Goal: Use online tool/utility: Utilize a website feature to perform a specific function

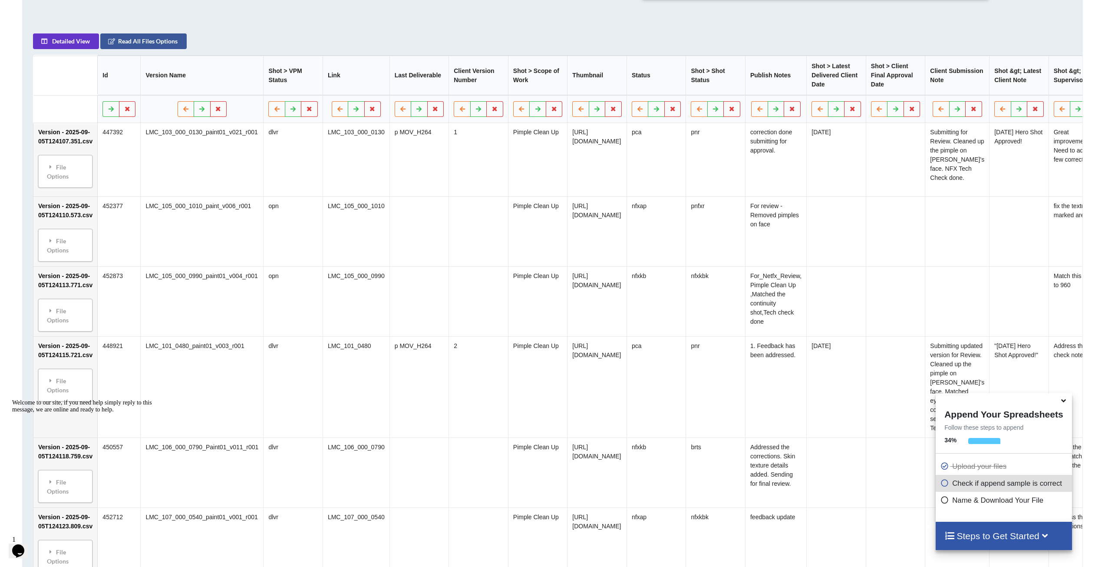
scroll to position [180, 0]
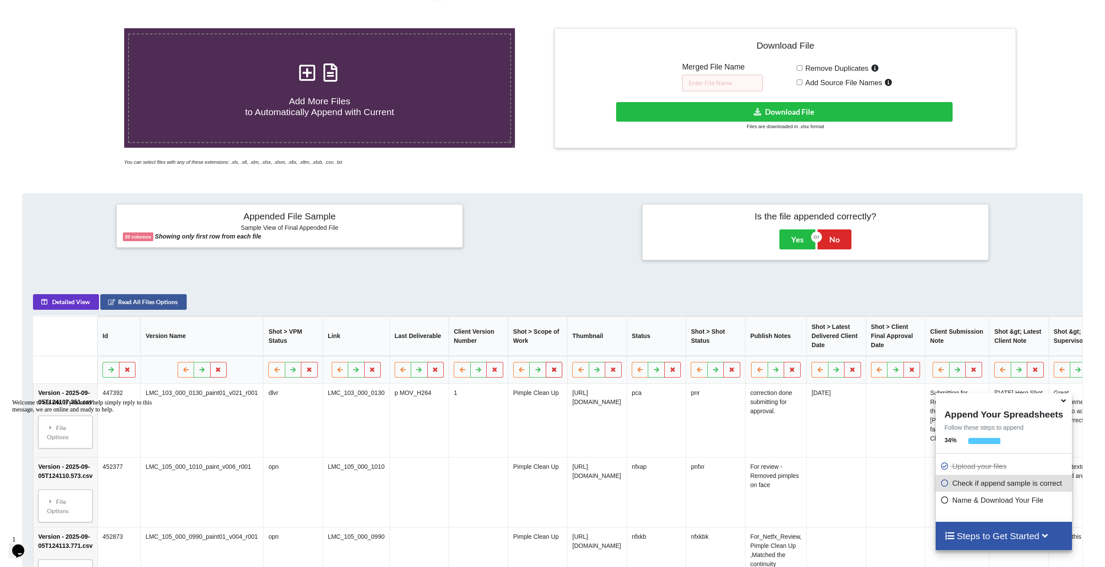
click at [551, 372] on icon at bounding box center [554, 369] width 7 height 5
click at [483, 349] on button "Delete Column" at bounding box center [479, 349] width 58 height 16
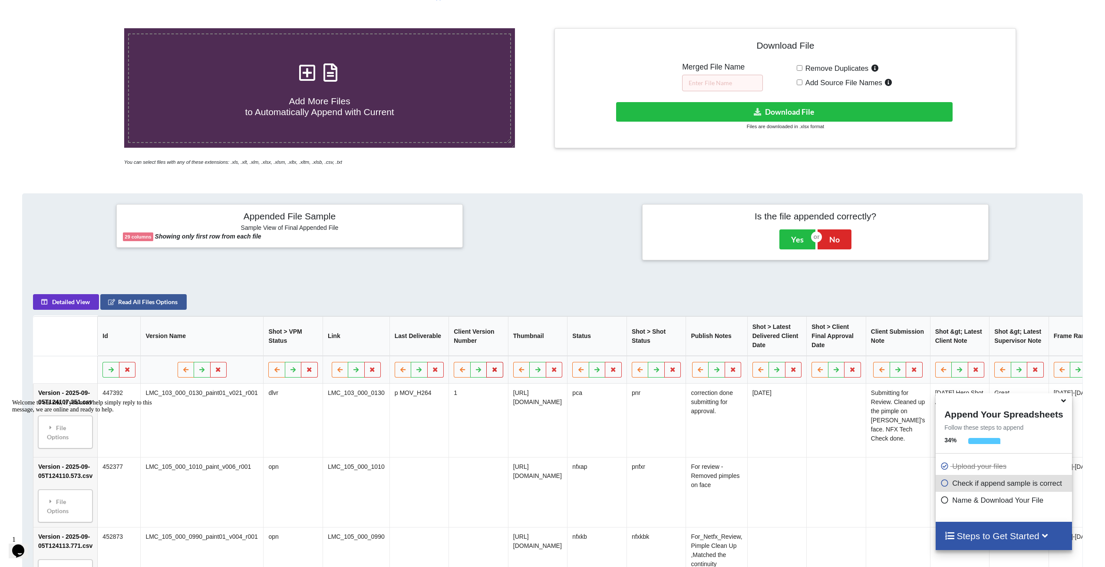
click at [487, 377] on button at bounding box center [495, 370] width 17 height 16
click at [425, 343] on button "Delete Column" at bounding box center [420, 349] width 58 height 16
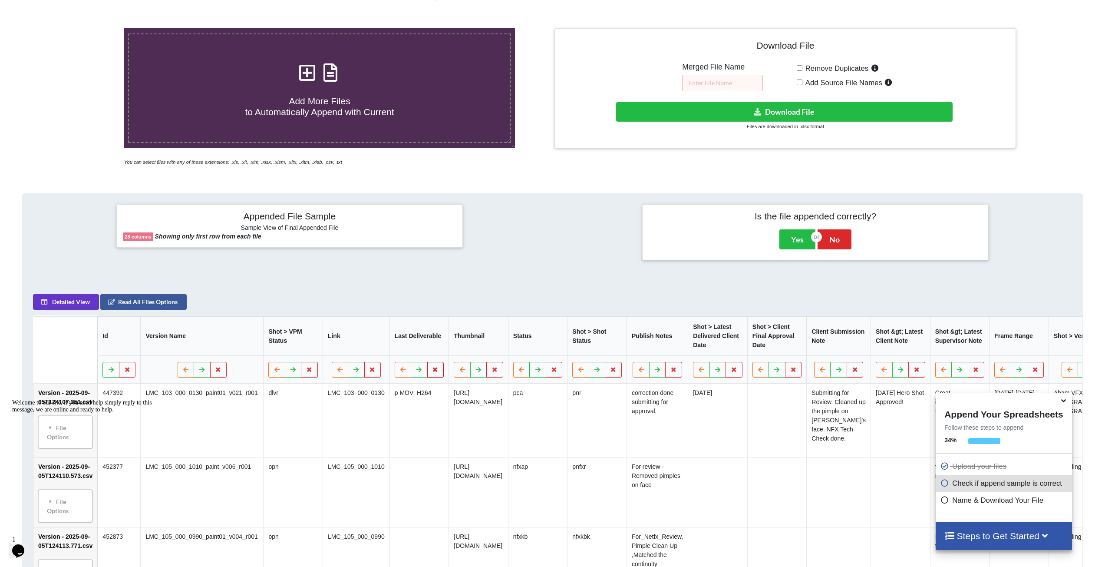
click at [427, 378] on button at bounding box center [435, 370] width 17 height 16
click at [362, 350] on button "Delete Column" at bounding box center [361, 349] width 58 height 16
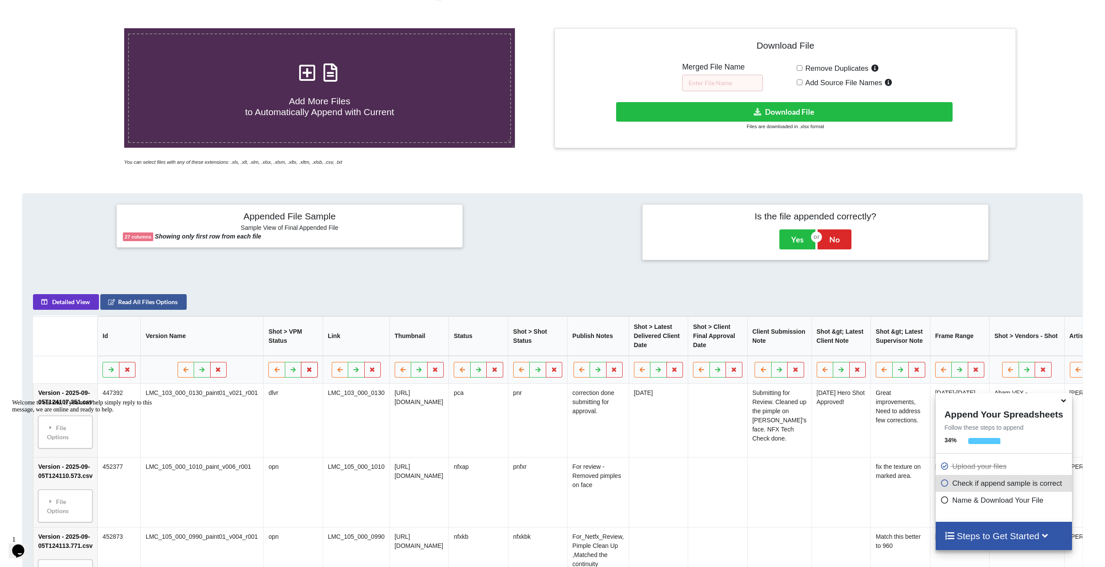
click at [306, 378] on button at bounding box center [309, 370] width 17 height 16
click at [238, 352] on button "Delete Column" at bounding box center [239, 349] width 58 height 16
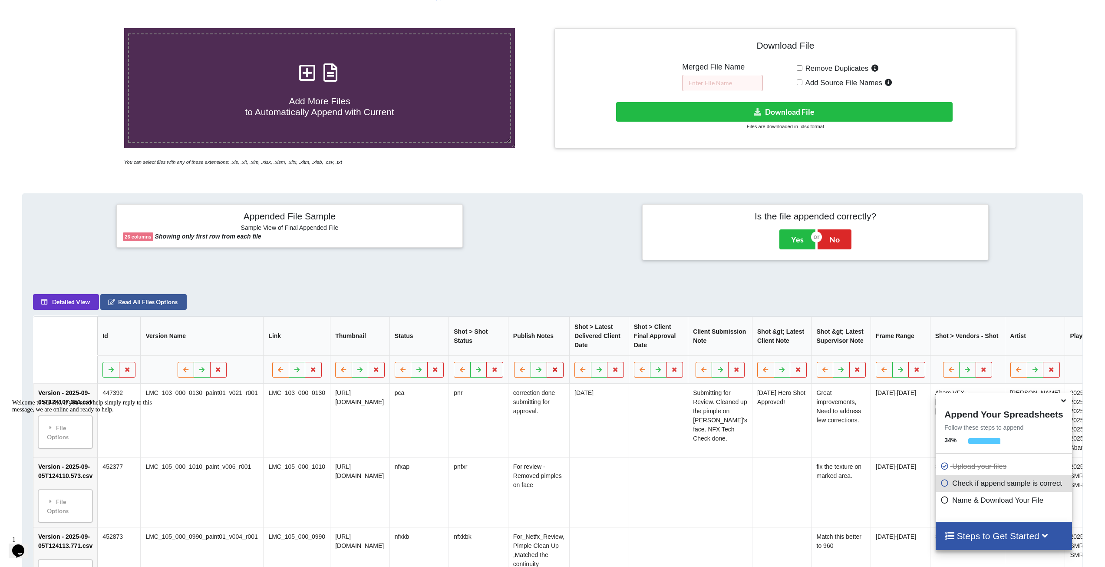
click at [559, 372] on icon at bounding box center [555, 369] width 7 height 5
click at [602, 353] on button "Delete Column" at bounding box center [614, 349] width 58 height 16
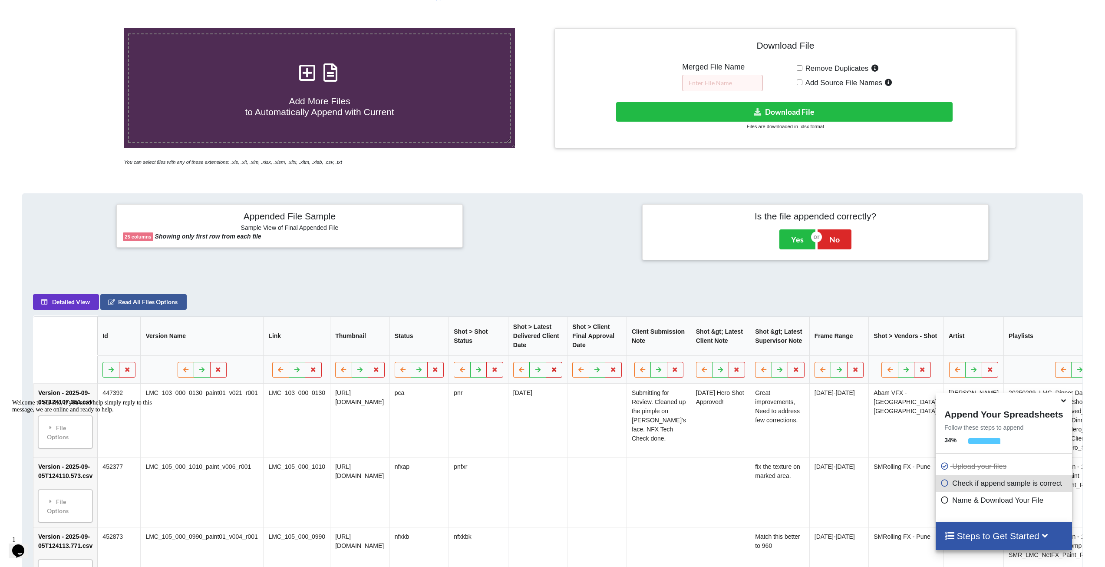
click at [563, 378] on button at bounding box center [554, 370] width 17 height 16
click at [605, 346] on button "Delete Column" at bounding box center [614, 349] width 58 height 16
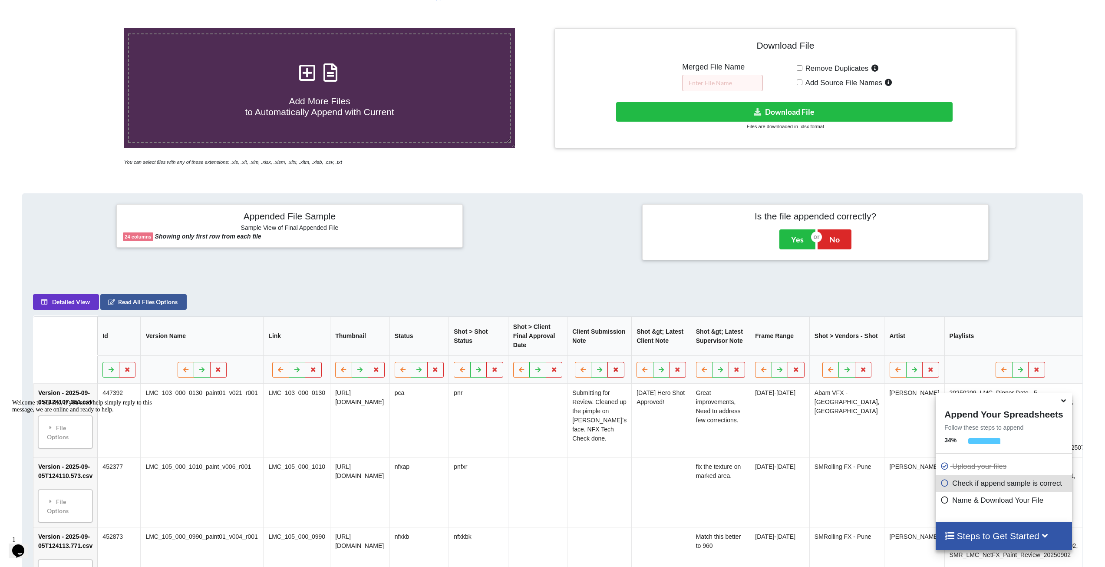
click at [624, 377] on button at bounding box center [616, 370] width 17 height 16
click at [650, 341] on button "Delete Column" at bounding box center [673, 349] width 58 height 16
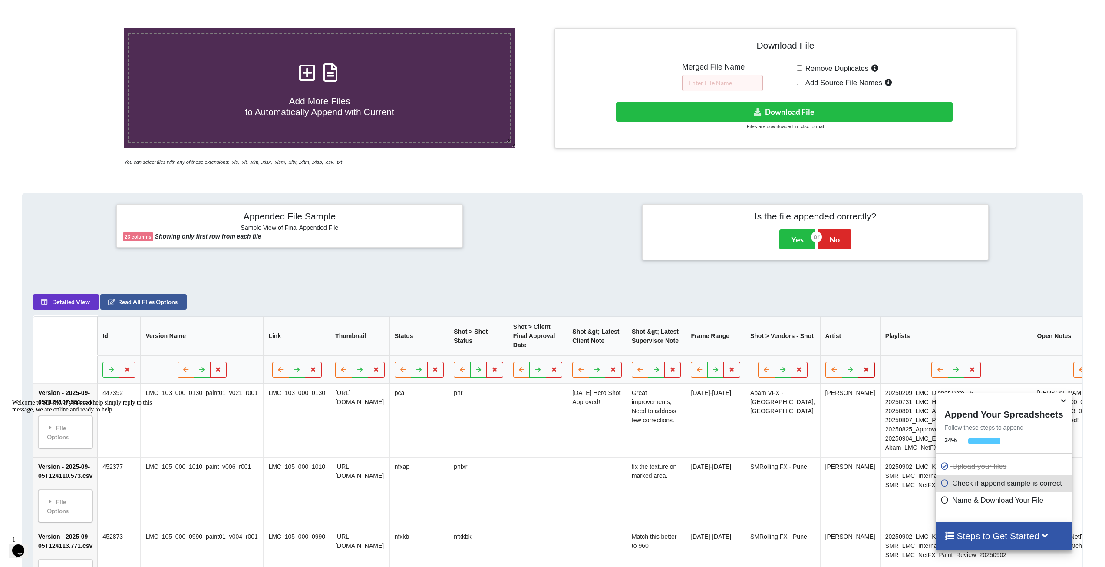
click at [871, 372] on icon at bounding box center [866, 369] width 7 height 5
click at [954, 350] on button "Keep" at bounding box center [957, 349] width 32 height 16
click at [875, 378] on button at bounding box center [867, 370] width 17 height 16
click at [913, 350] on button "Delete Column" at bounding box center [910, 349] width 58 height 16
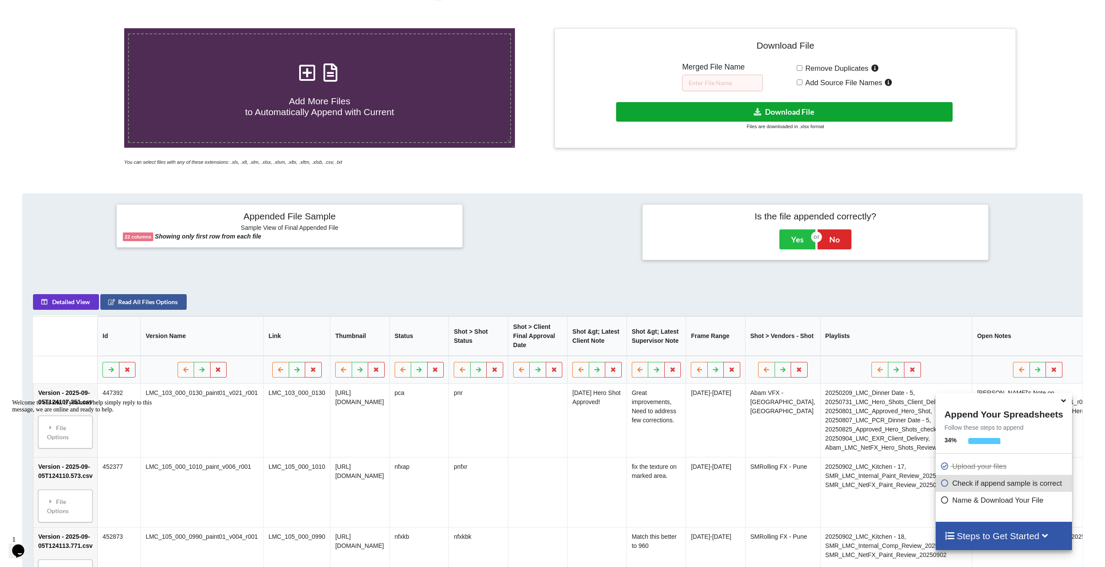
click at [809, 115] on button "Download File" at bounding box center [784, 112] width 337 height 20
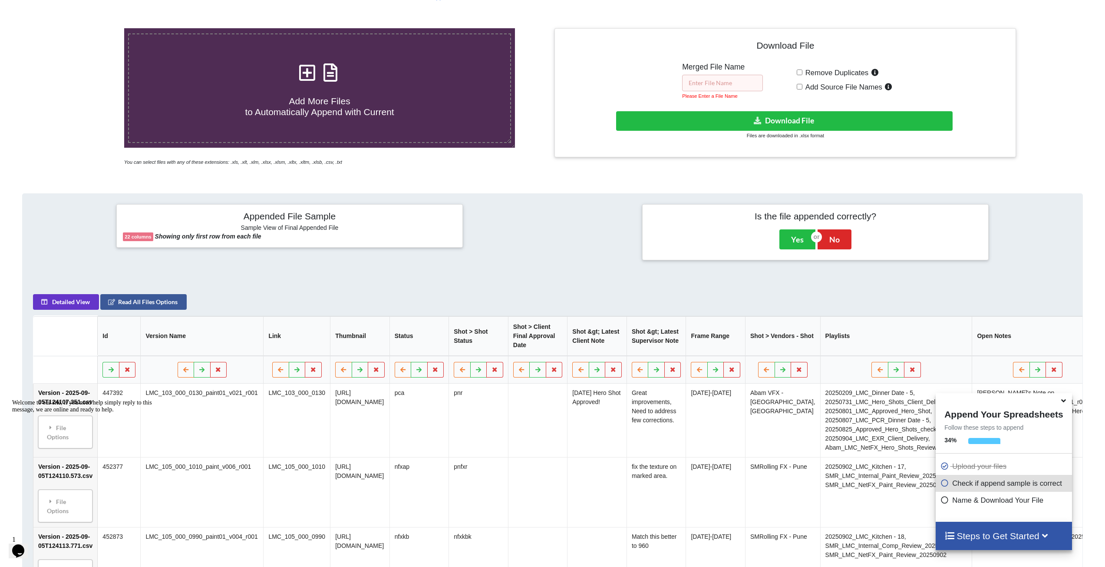
click at [726, 82] on input "text" at bounding box center [722, 83] width 81 height 17
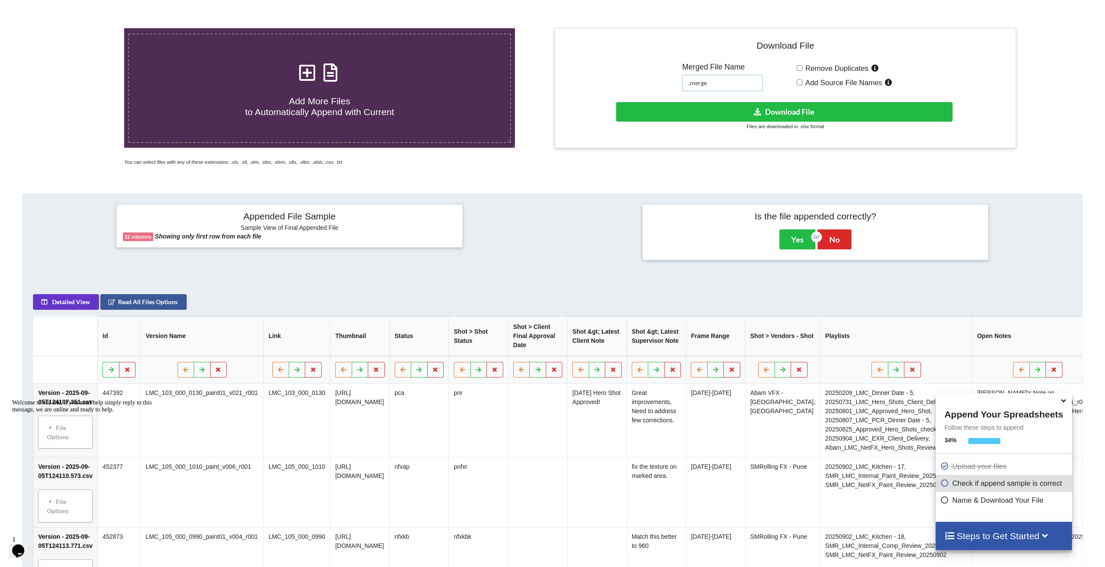
type input ",merge 2"
drag, startPoint x: 717, startPoint y: 83, endPoint x: 553, endPoint y: 83, distance: 164.6
click at [556, 83] on div "Download File Merged File Name ,merge 2 Remove Duplicates Add Source File Names…" at bounding box center [786, 88] width 462 height 120
type input "merge 2"
click at [657, 117] on button "Download File" at bounding box center [784, 112] width 337 height 20
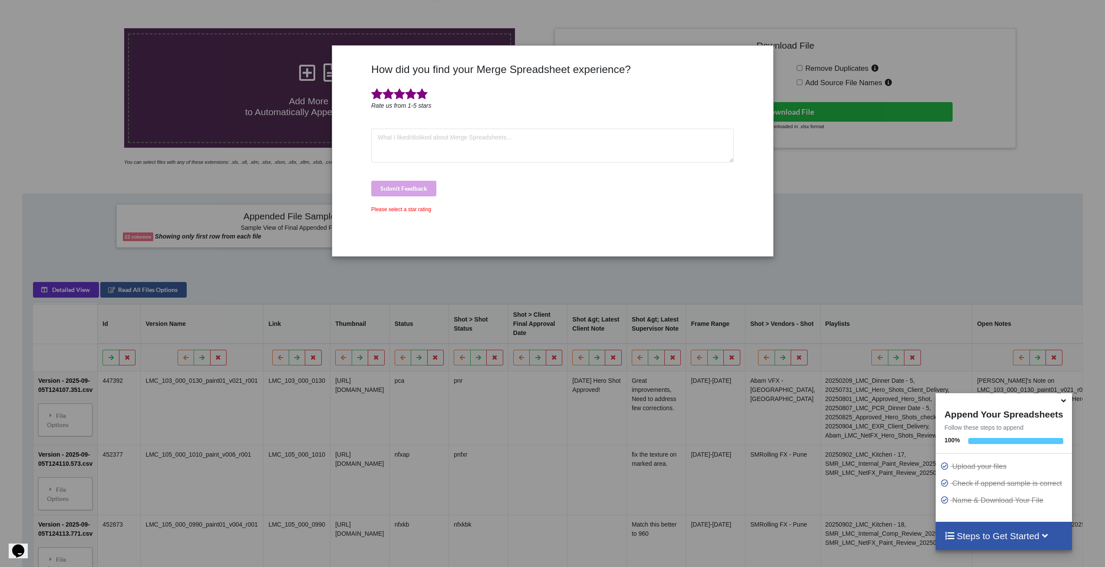
click at [420, 98] on span at bounding box center [421, 94] width 11 height 12
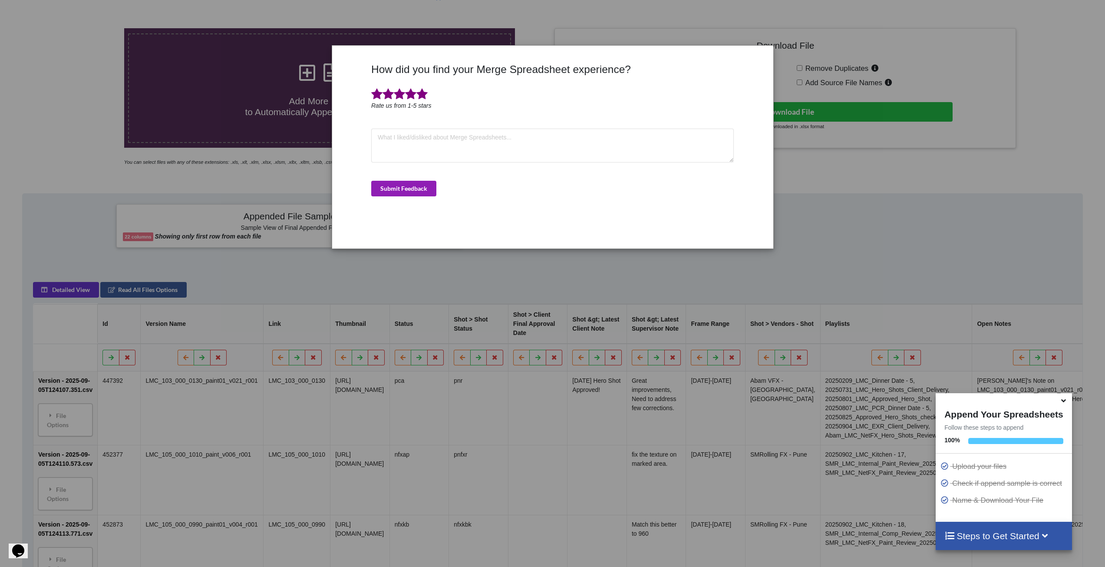
click at [410, 192] on button "Submit Feedback" at bounding box center [403, 189] width 65 height 16
click at [410, 191] on button "Submit Feedback" at bounding box center [403, 189] width 65 height 16
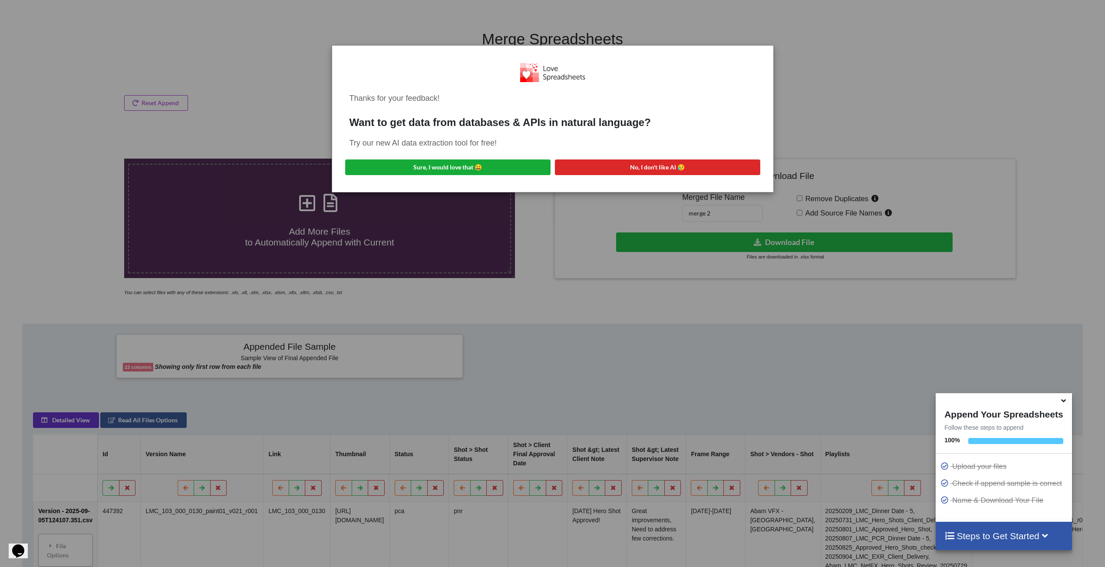
scroll to position [7, 0]
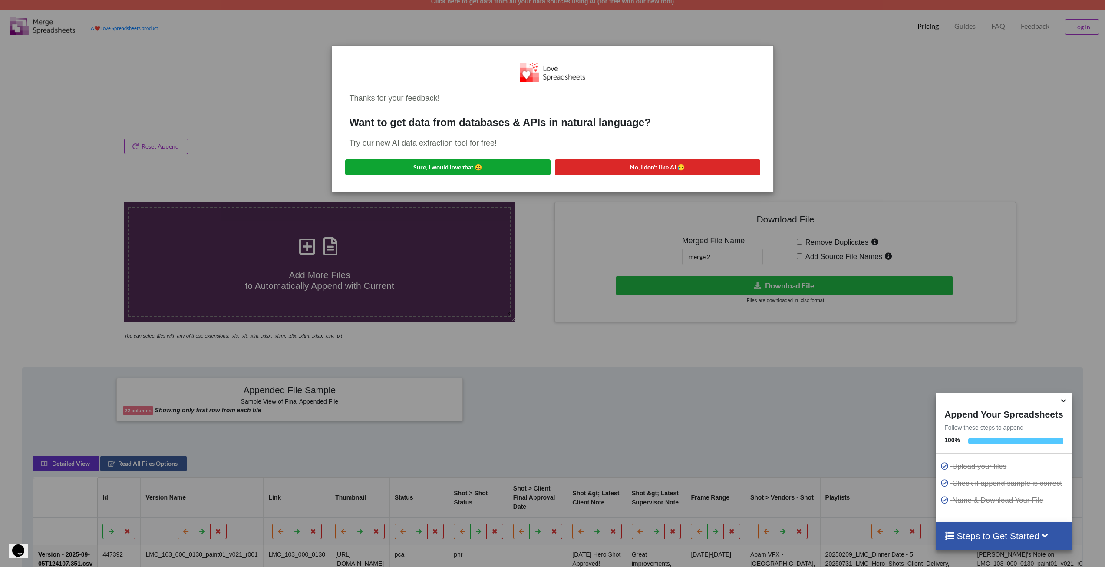
click at [497, 170] on button "Sure, I would love that 😀" at bounding box center [447, 167] width 205 height 16
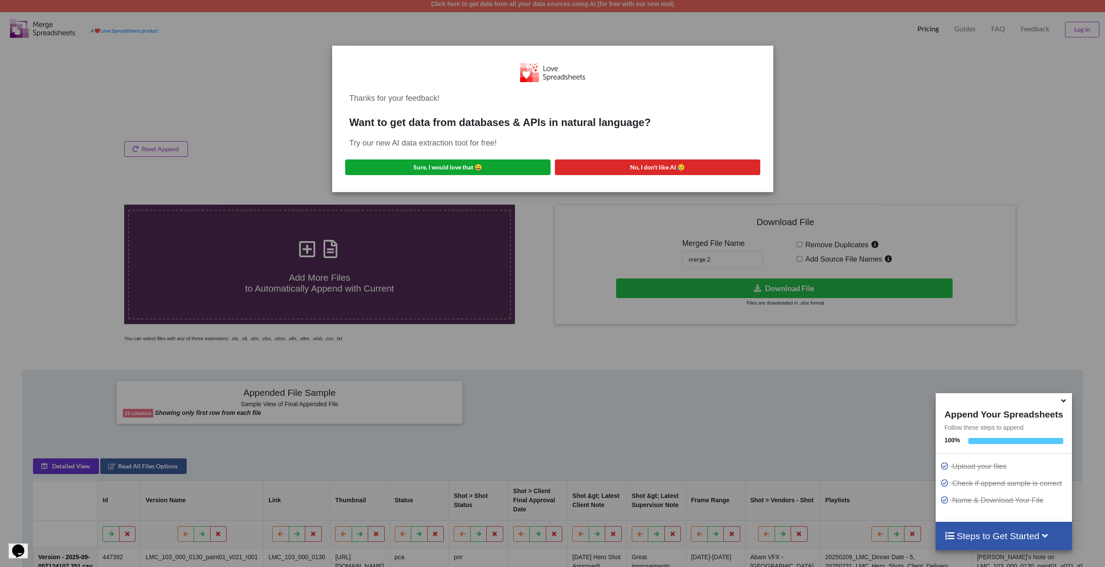
scroll to position [0, 0]
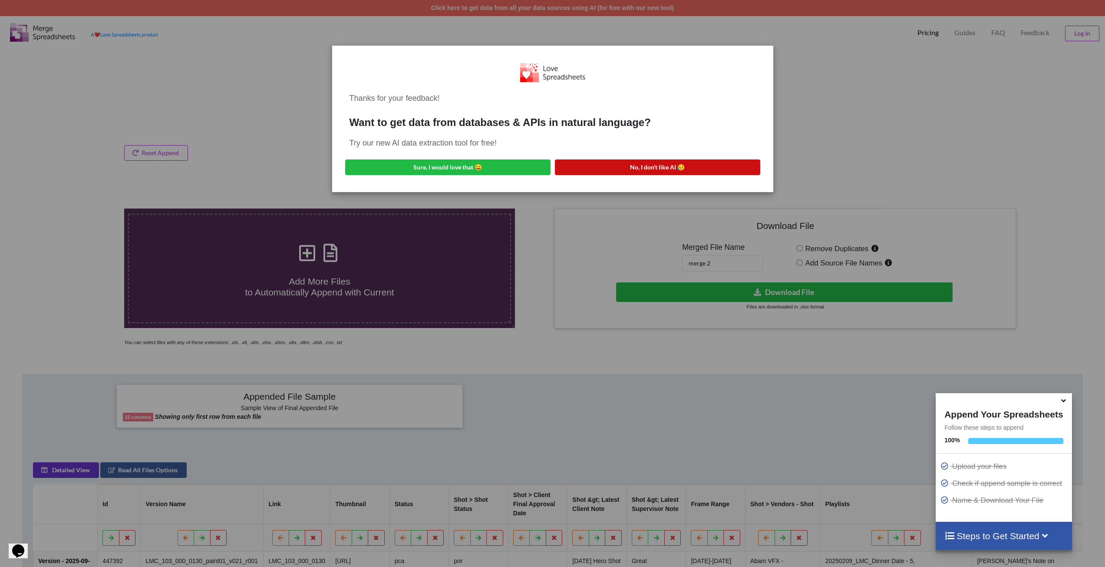
click at [649, 163] on button "No, I don't like AI 😥" at bounding box center [657, 167] width 205 height 16
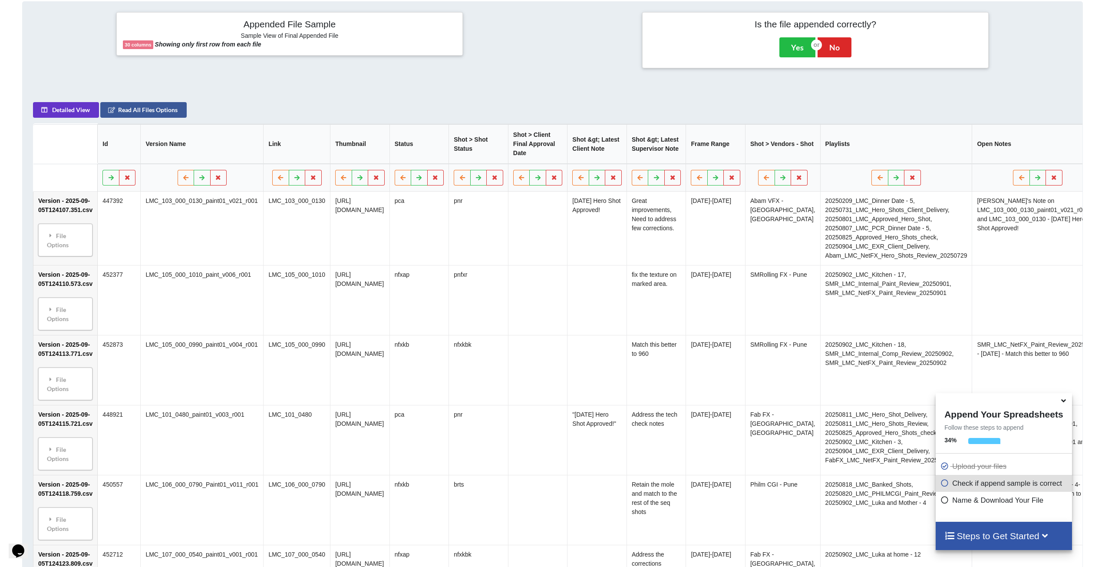
scroll to position [373, 0]
click at [380, 179] on icon at bounding box center [376, 176] width 7 height 5
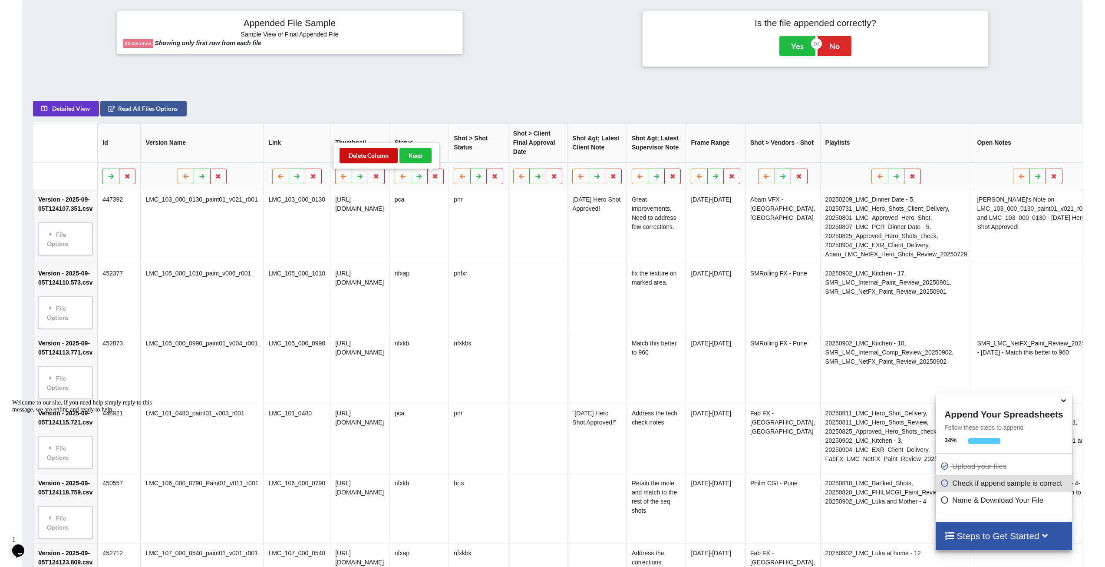
click at [370, 152] on button "Delete Column" at bounding box center [369, 156] width 58 height 16
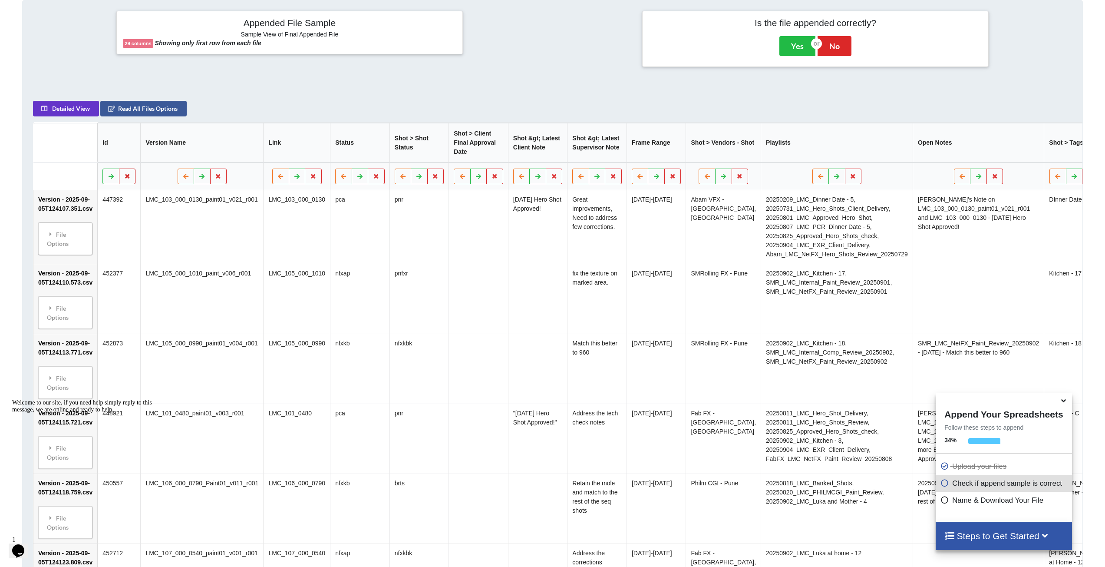
click at [126, 179] on icon at bounding box center [127, 176] width 7 height 5
click at [73, 157] on button "Delete Column" at bounding box center [65, 156] width 58 height 16
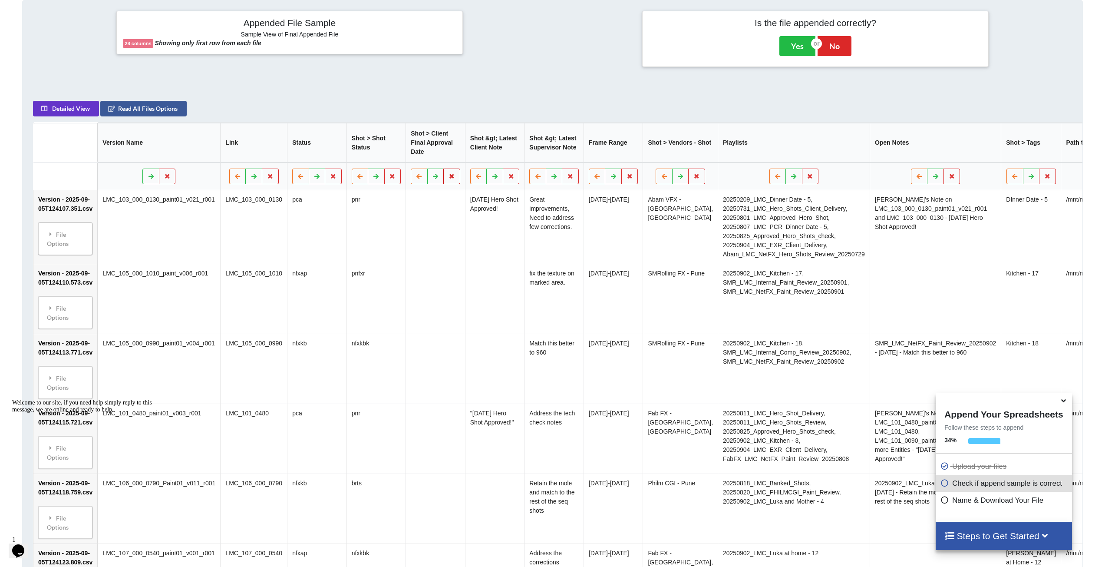
click at [444, 185] on button at bounding box center [452, 177] width 17 height 16
click at [363, 155] on button "Delete Column" at bounding box center [377, 156] width 58 height 16
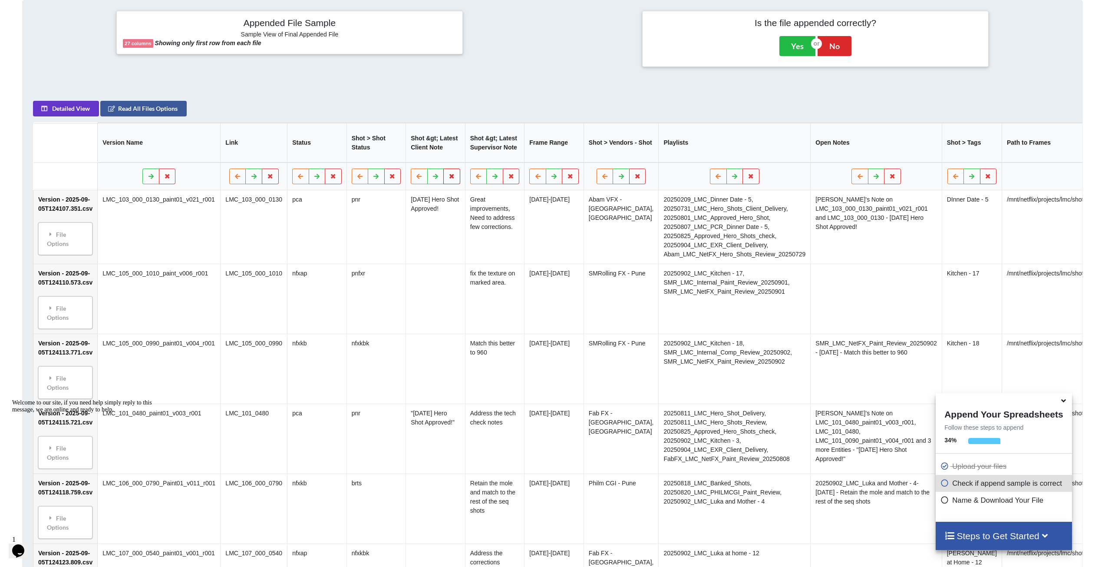
click at [444, 184] on button at bounding box center [452, 177] width 17 height 16
click at [368, 159] on button "Delete Column" at bounding box center [377, 156] width 58 height 16
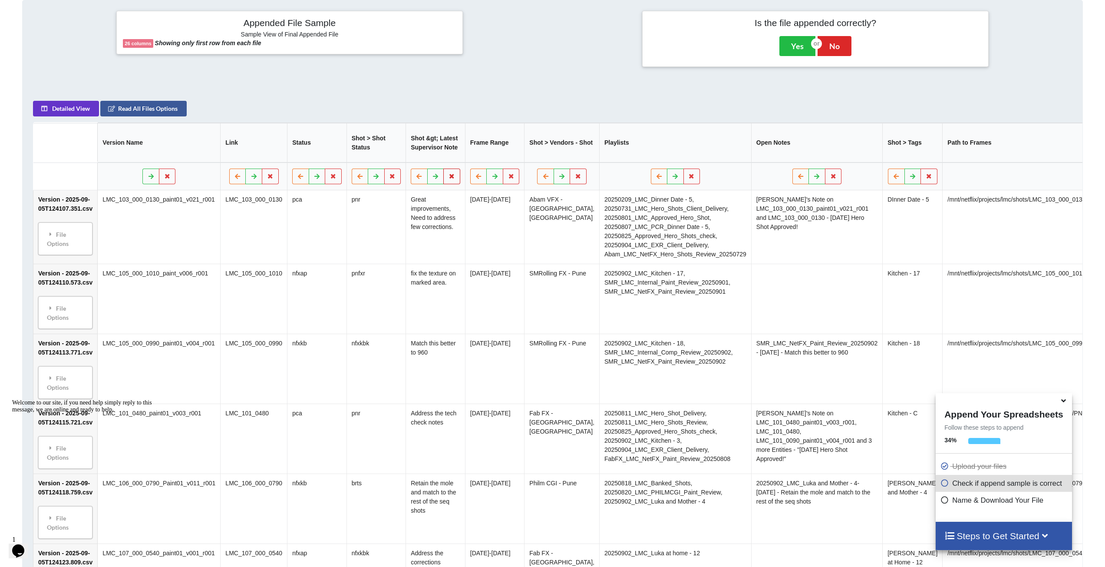
click at [449, 178] on icon at bounding box center [452, 176] width 7 height 5
click at [382, 156] on button "Delete Column" at bounding box center [377, 156] width 58 height 16
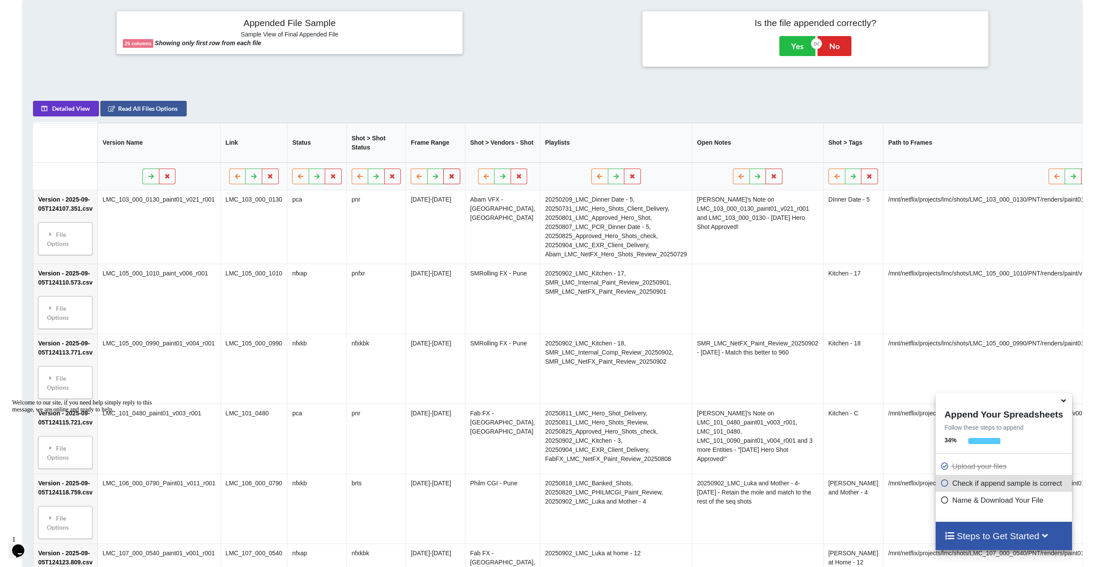
click at [444, 184] on button at bounding box center [452, 177] width 17 height 16
click at [390, 160] on button "Delete Column" at bounding box center [377, 156] width 58 height 16
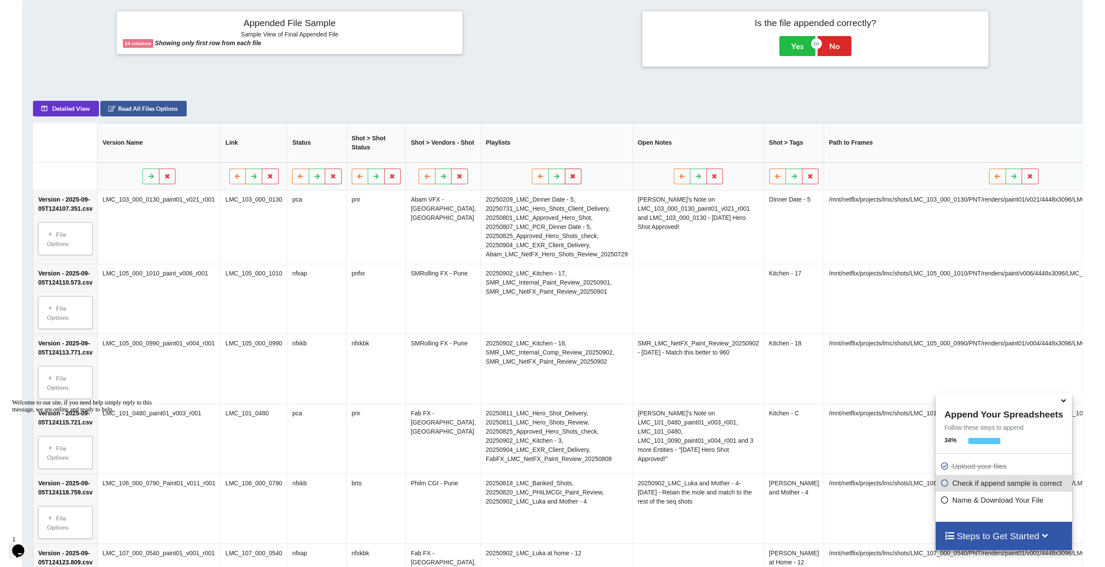
click at [570, 179] on icon at bounding box center [573, 176] width 7 height 5
click at [472, 159] on button "Delete Column" at bounding box center [478, 156] width 58 height 16
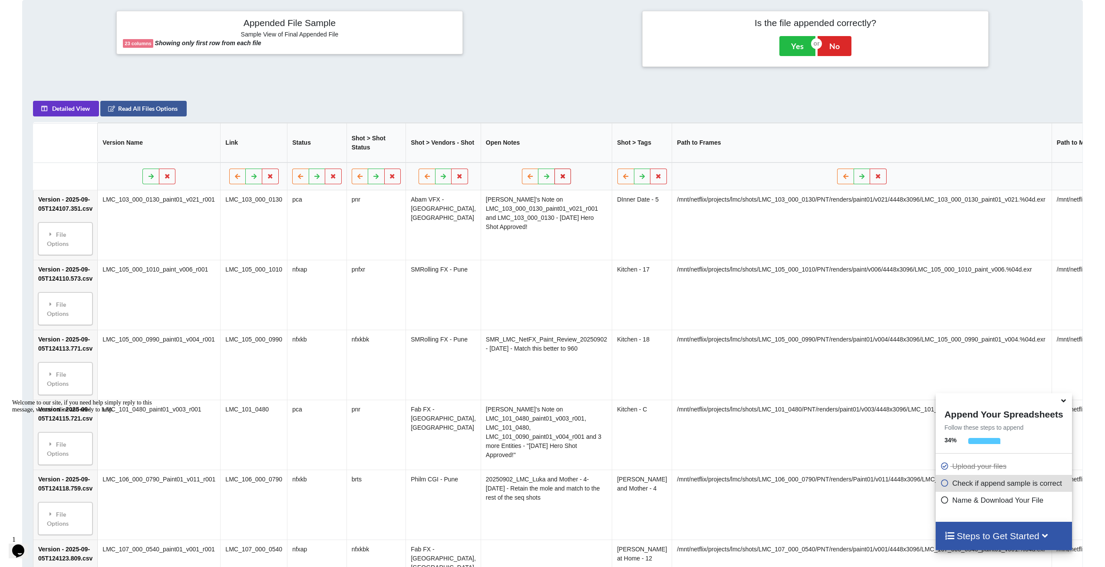
click at [559, 179] on icon at bounding box center [562, 176] width 7 height 5
click at [474, 158] on button "Delete Column" at bounding box center [467, 156] width 58 height 16
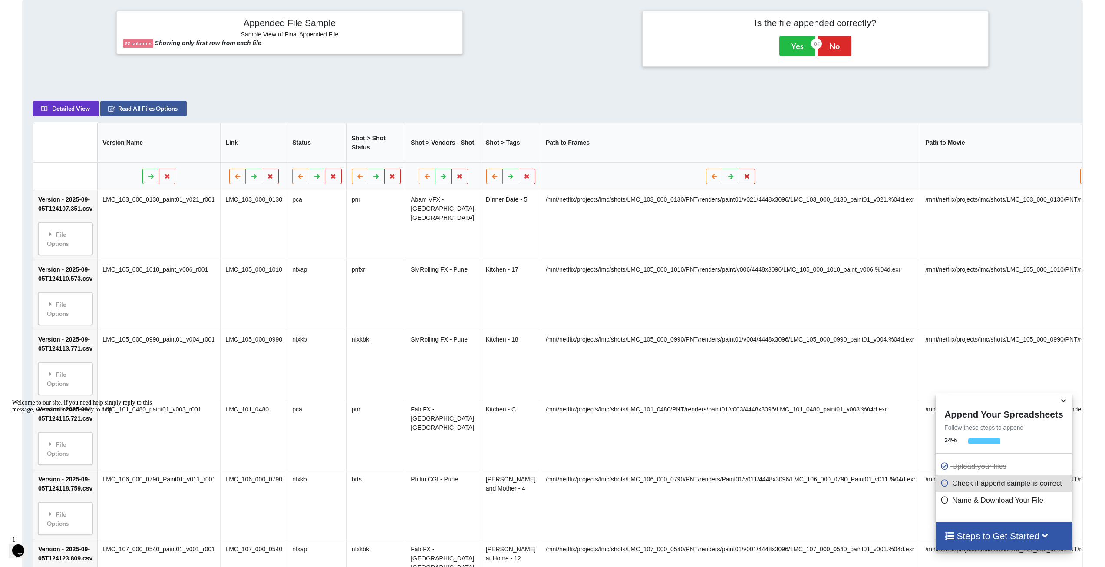
click at [739, 178] on button at bounding box center [747, 177] width 17 height 16
click at [653, 162] on button "Delete Column" at bounding box center [652, 156] width 58 height 16
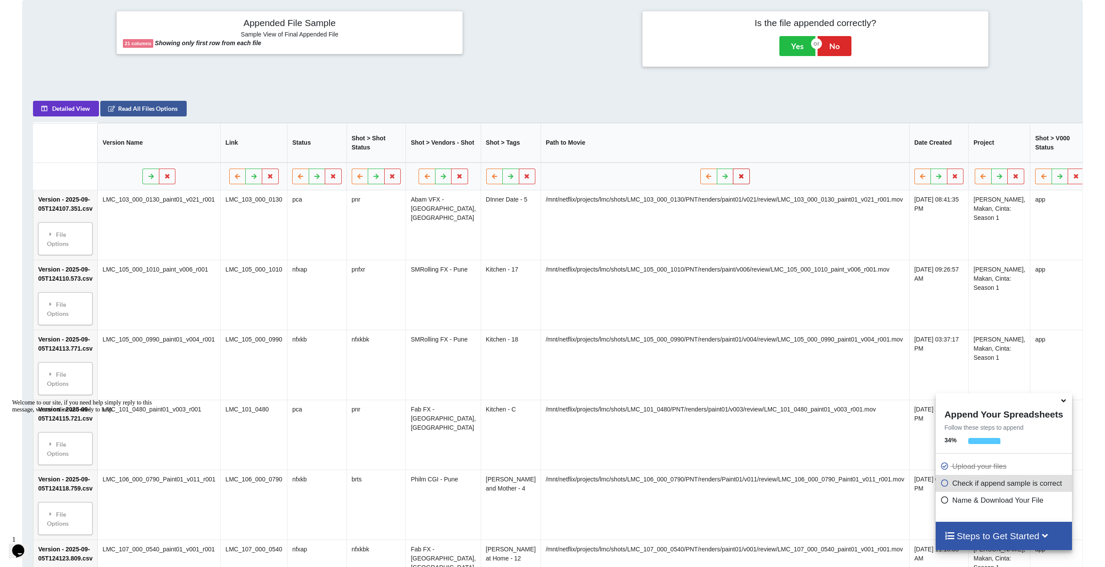
click at [738, 179] on icon at bounding box center [741, 176] width 7 height 5
click at [649, 166] on div "Delete Column Keep" at bounding box center [664, 155] width 106 height 26
click at [647, 162] on button "Delete Column" at bounding box center [647, 156] width 58 height 16
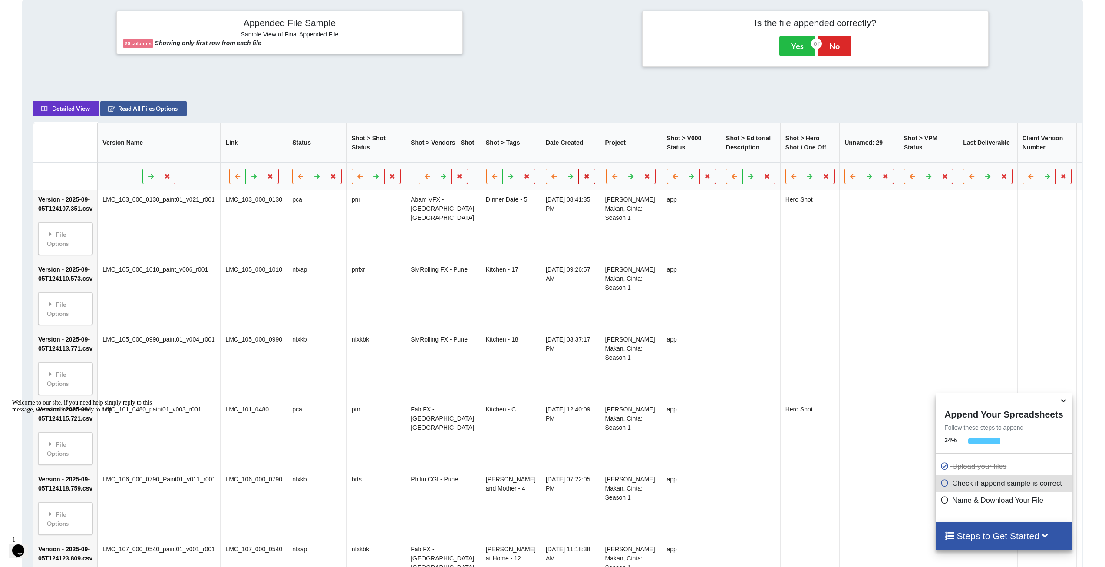
click at [583, 179] on icon at bounding box center [586, 176] width 7 height 5
click at [499, 164] on div "Delete Column Keep" at bounding box center [513, 155] width 106 height 26
click at [499, 163] on button "Delete Column" at bounding box center [495, 156] width 58 height 16
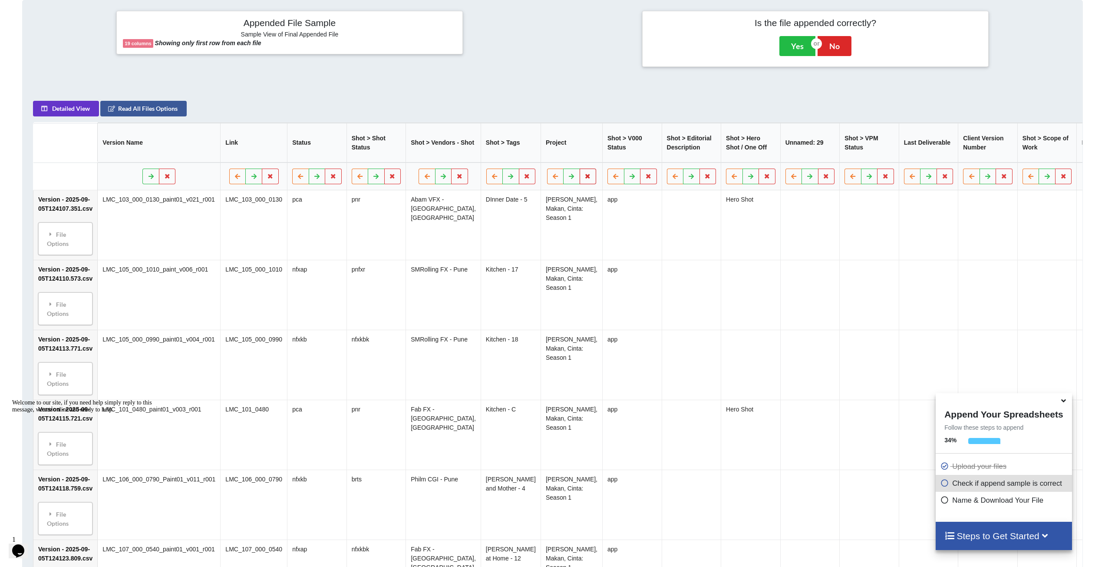
click at [585, 179] on icon at bounding box center [588, 176] width 7 height 5
click at [506, 157] on button "Delete Column" at bounding box center [495, 156] width 58 height 16
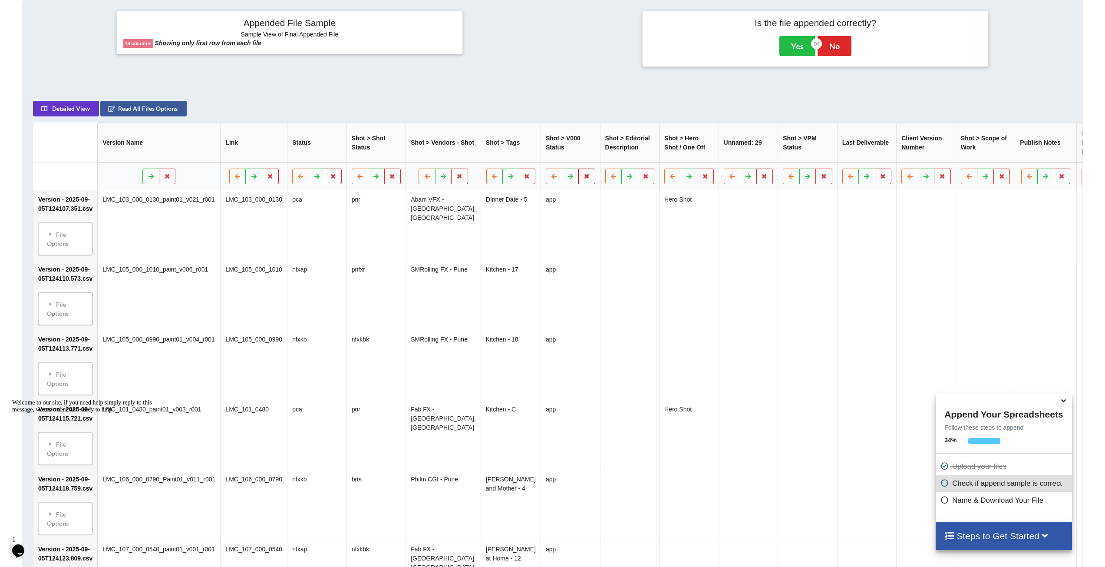
click at [583, 179] on icon at bounding box center [586, 176] width 7 height 5
click at [499, 161] on button "Delete Column" at bounding box center [495, 156] width 58 height 16
click at [643, 179] on icon at bounding box center [646, 176] width 7 height 5
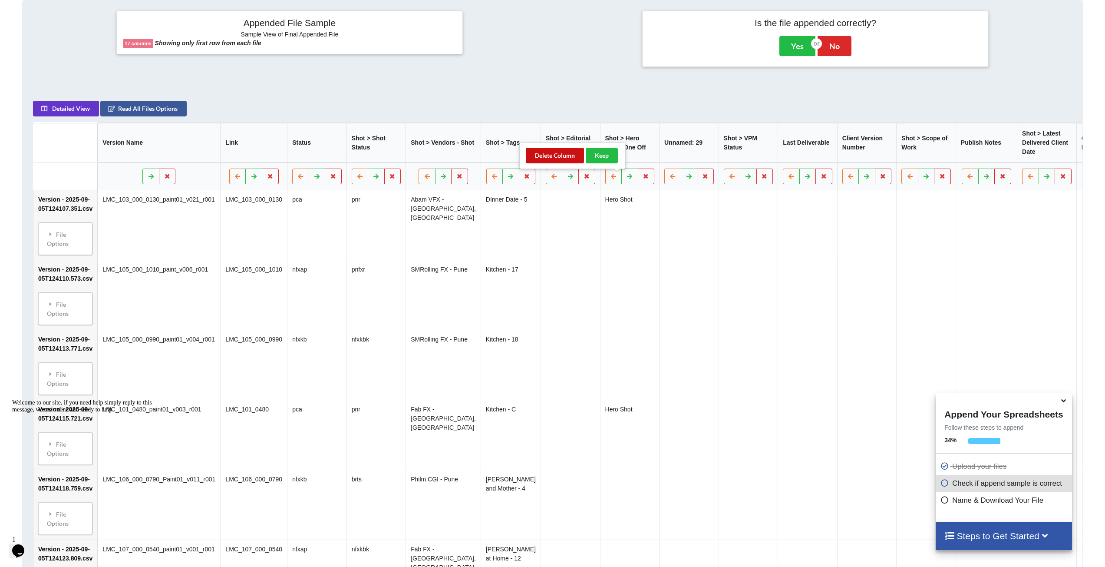
click at [536, 158] on button "Delete Column" at bounding box center [555, 156] width 58 height 16
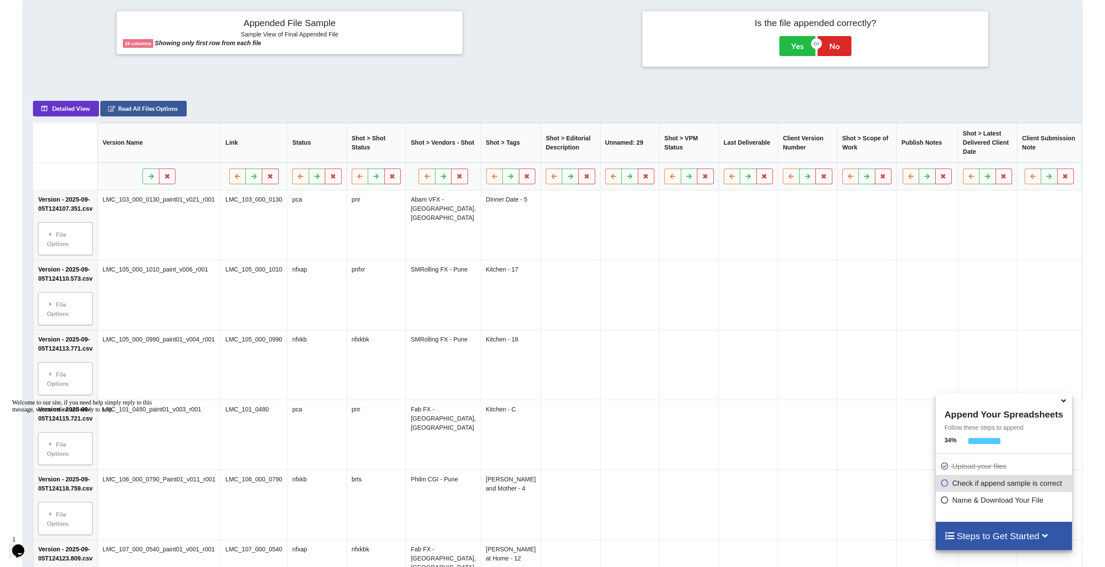
drag, startPoint x: 565, startPoint y: 203, endPoint x: 609, endPoint y: 204, distance: 44.7
click at [609, 204] on tr "Version - 2025-09-05T124107.351.csv File Options File Options Delete File Move …" at bounding box center [587, 225] width 1108 height 69
click at [583, 178] on icon at bounding box center [586, 176] width 7 height 5
click at [499, 162] on button "Delete Column" at bounding box center [495, 156] width 58 height 16
click at [578, 178] on button at bounding box center [586, 177] width 17 height 16
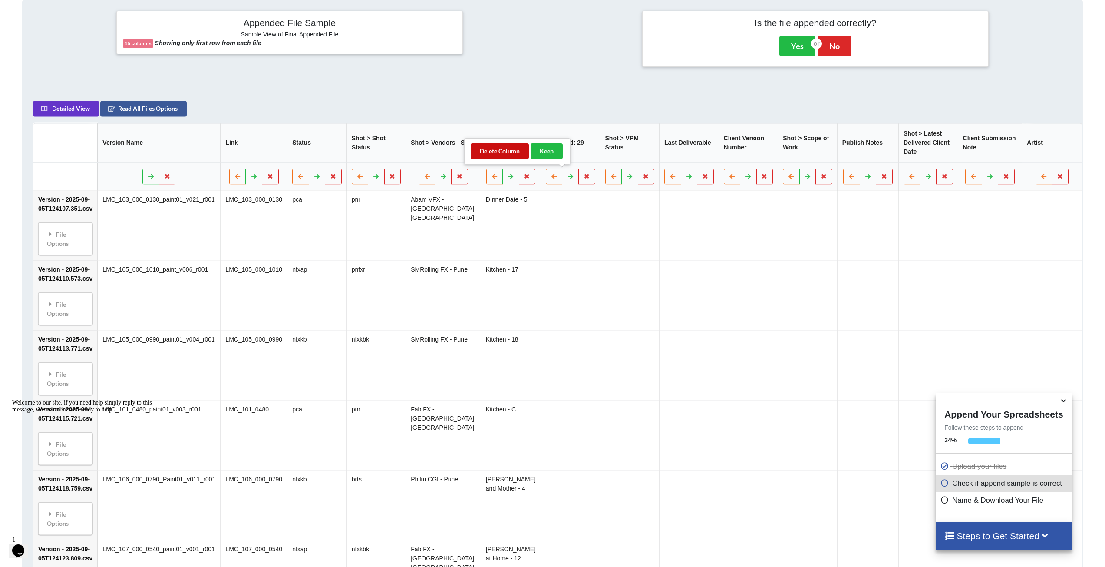
click at [498, 156] on button "Delete Column" at bounding box center [500, 151] width 58 height 16
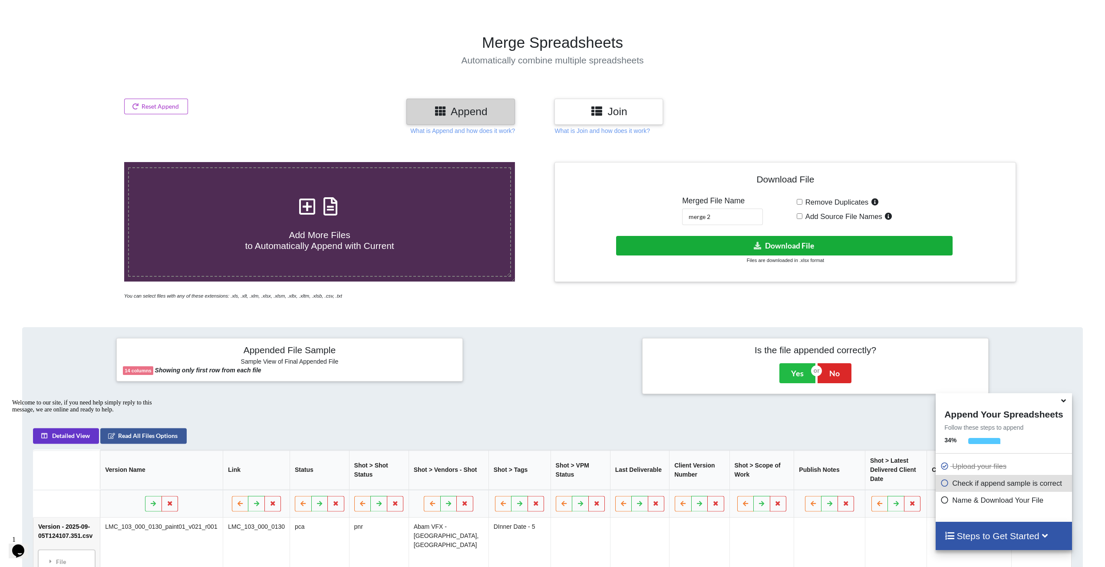
scroll to position [0, 0]
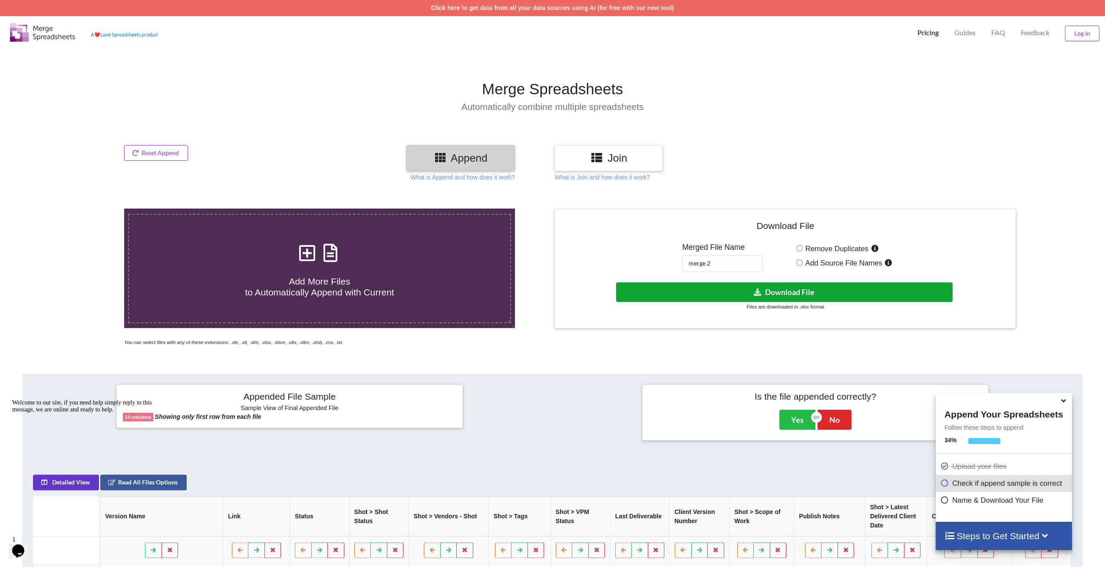
click at [797, 294] on button "Download File" at bounding box center [784, 292] width 337 height 20
